Goal: Task Accomplishment & Management: Complete application form

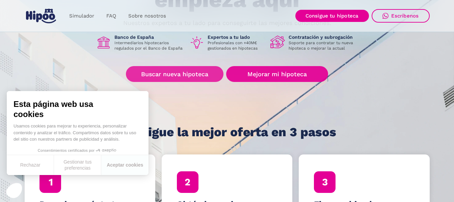
click at [169, 75] on link "Buscar nueva hipoteca" at bounding box center [174, 74] width 97 height 16
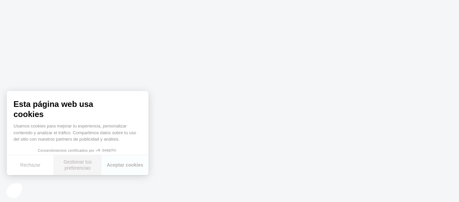
click at [79, 165] on button "Gestionar tus preferencias" at bounding box center [77, 165] width 47 height 20
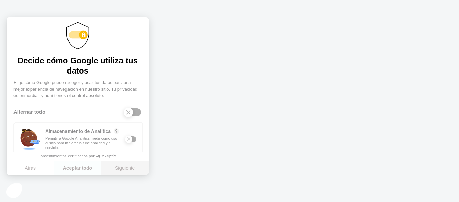
click at [116, 168] on button "Siguiente" at bounding box center [124, 168] width 47 height 14
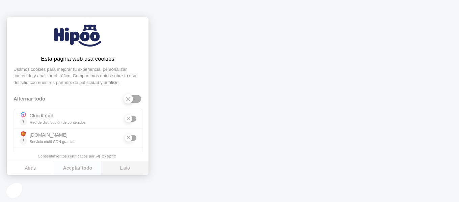
click at [116, 168] on button "Listo" at bounding box center [124, 168] width 47 height 14
